Goal: Find contact information: Find contact information

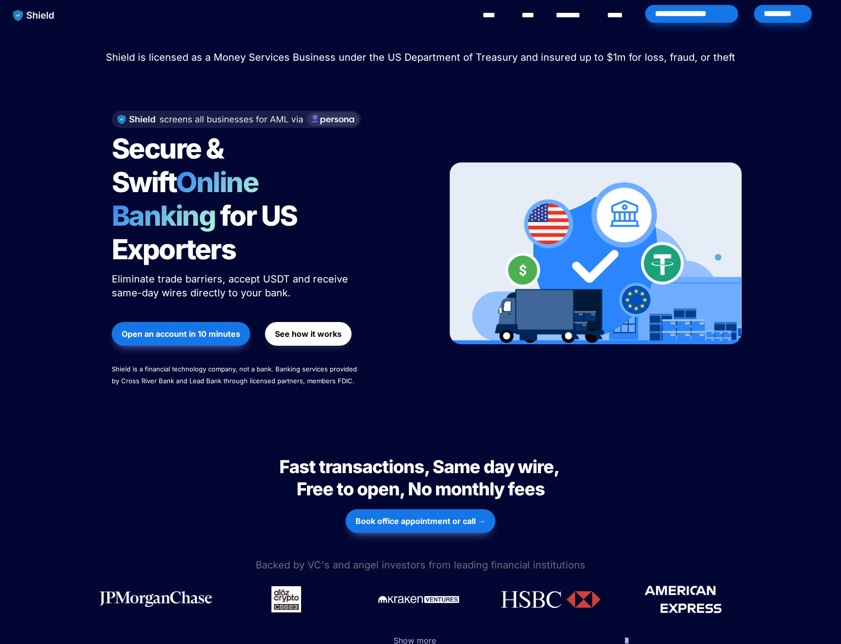
scroll to position [3322, 0]
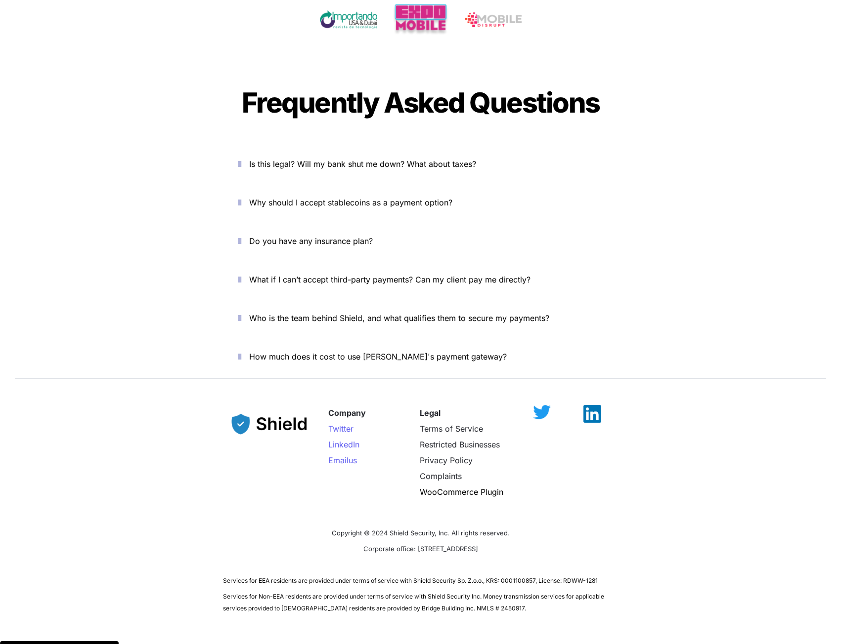
click at [440, 469] on p "Complaints" at bounding box center [468, 477] width 97 height 16
click at [440, 471] on span "Complaints" at bounding box center [441, 476] width 42 height 10
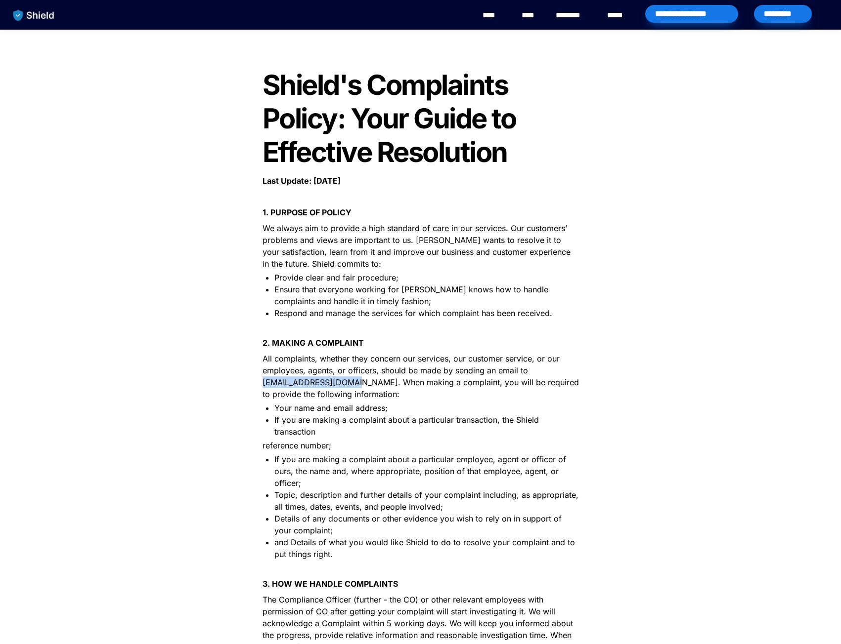
drag, startPoint x: 262, startPoint y: 383, endPoint x: 347, endPoint y: 385, distance: 85.0
click at [347, 385] on span "All complaints, whether they concern our services, our customer service, or our…" at bounding box center [421, 376] width 319 height 45
copy span "[EMAIL_ADDRESS][DOMAIN_NAME]"
click at [188, 37] on div "**********" at bounding box center [420, 533] width 841 height 1066
